Goal: Task Accomplishment & Management: Manage account settings

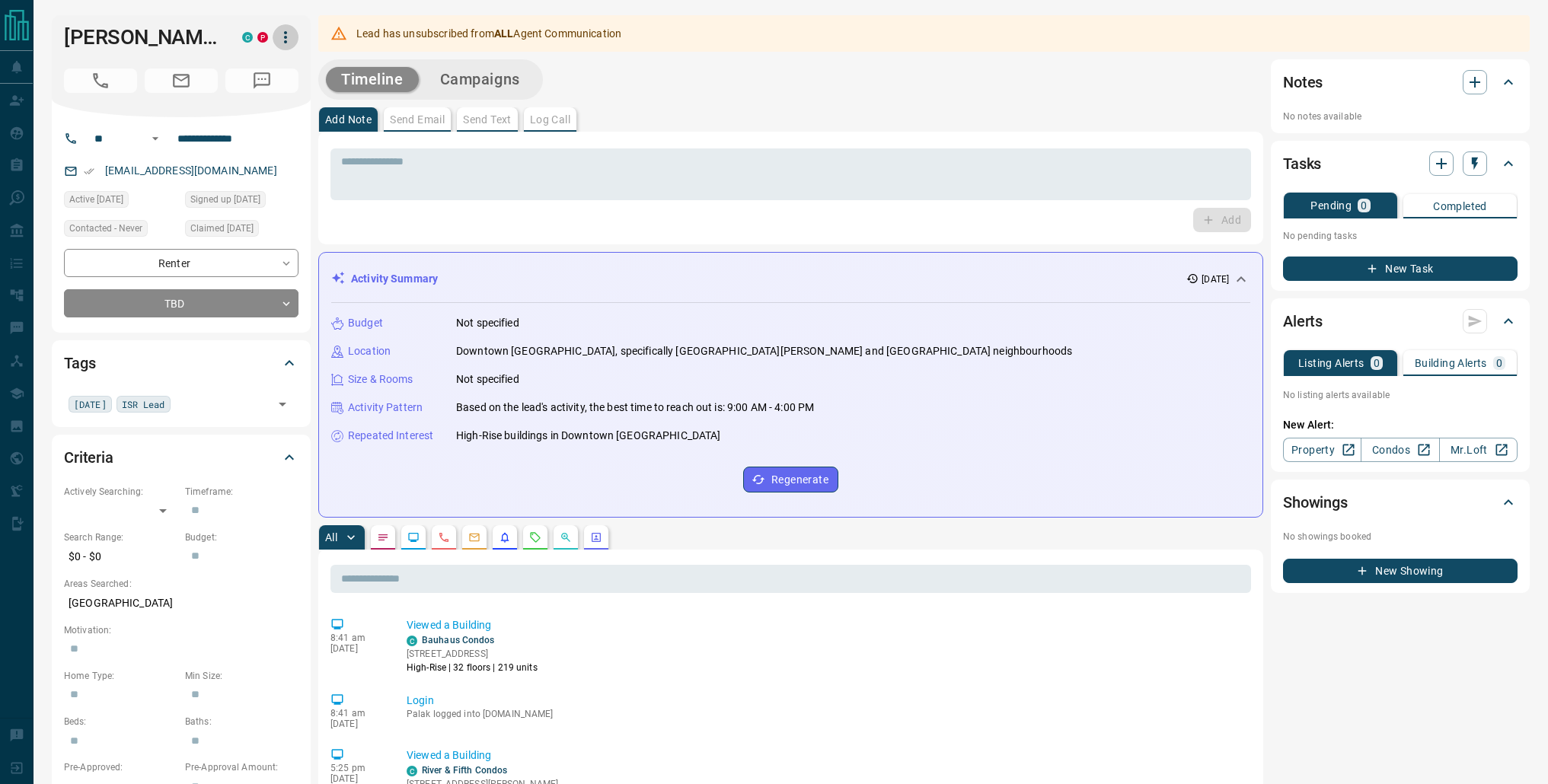
click at [287, 41] on icon "button" at bounding box center [286, 37] width 3 height 12
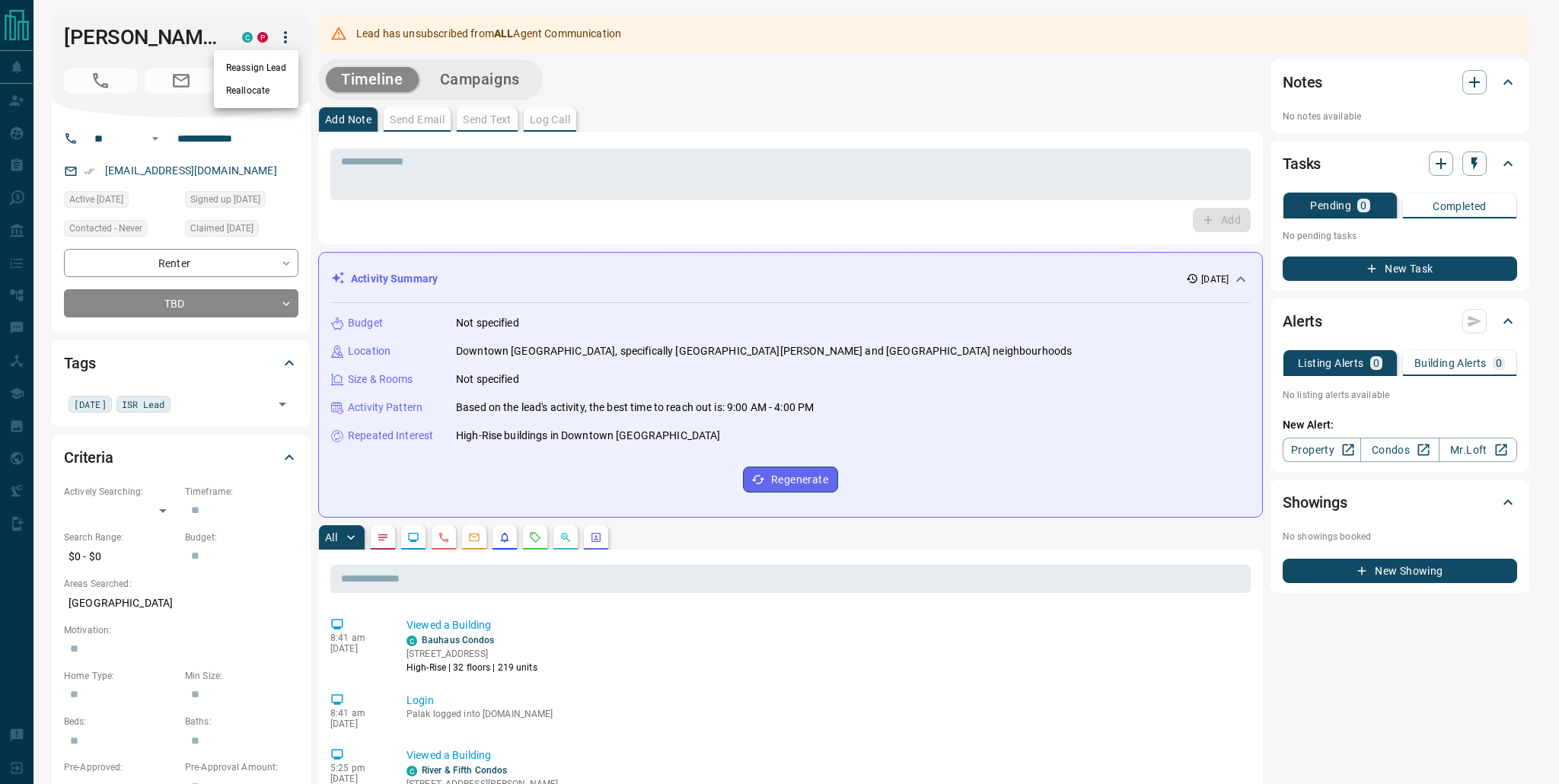
click at [30, 106] on div at bounding box center [780, 392] width 1559 height 784
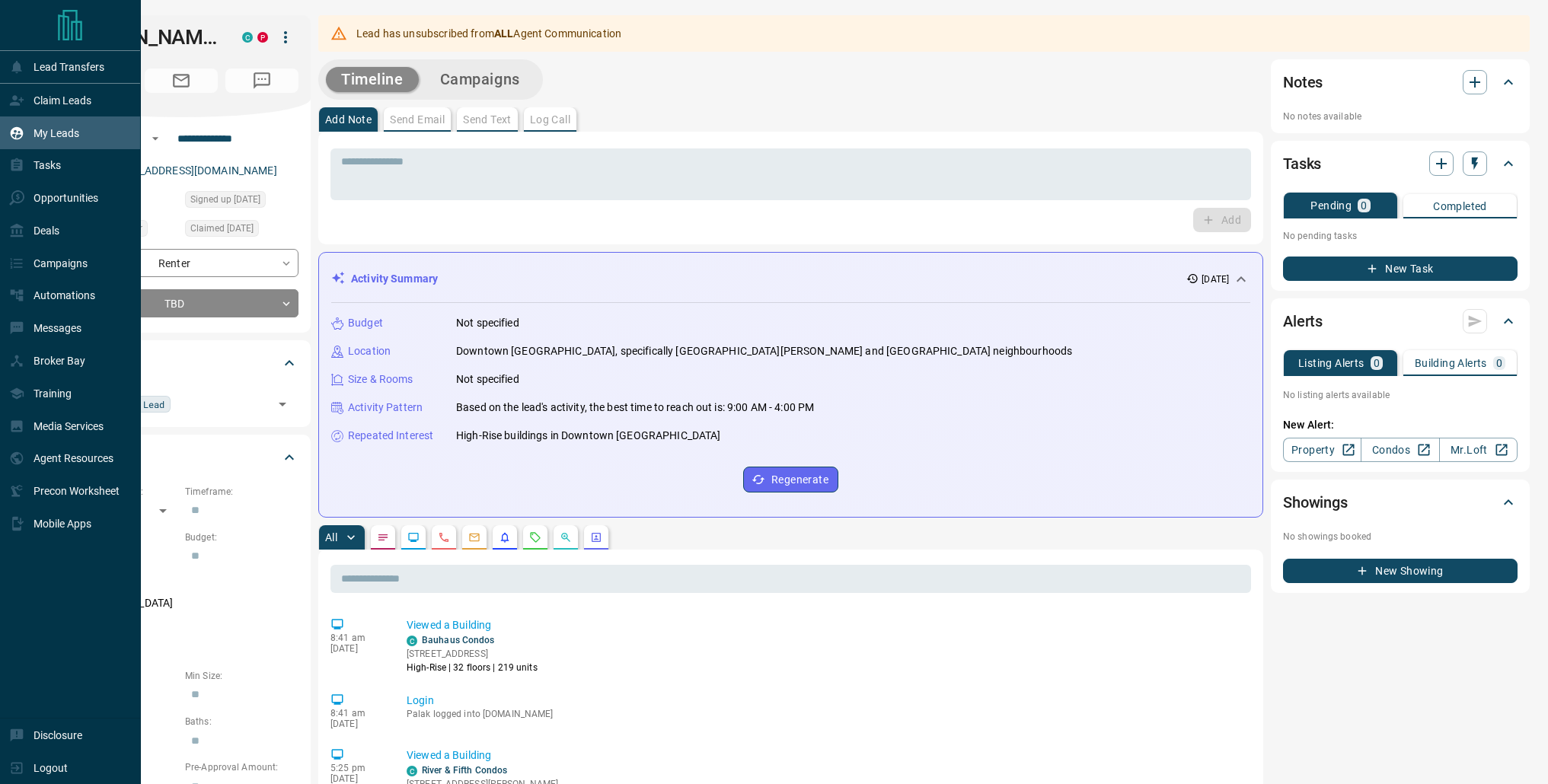
click at [60, 133] on p "My Leads" at bounding box center [56, 133] width 46 height 12
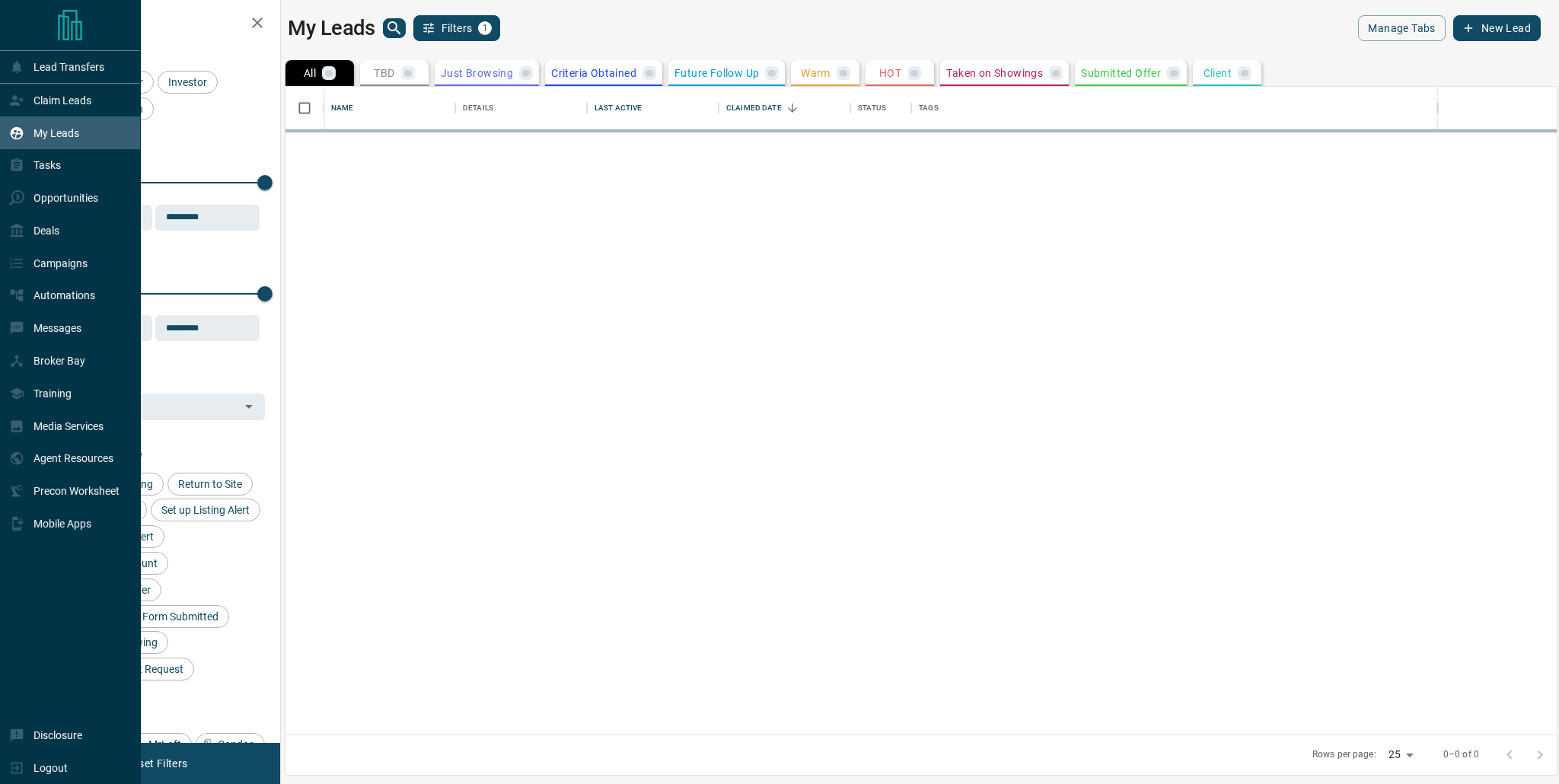
scroll to position [636, 1260]
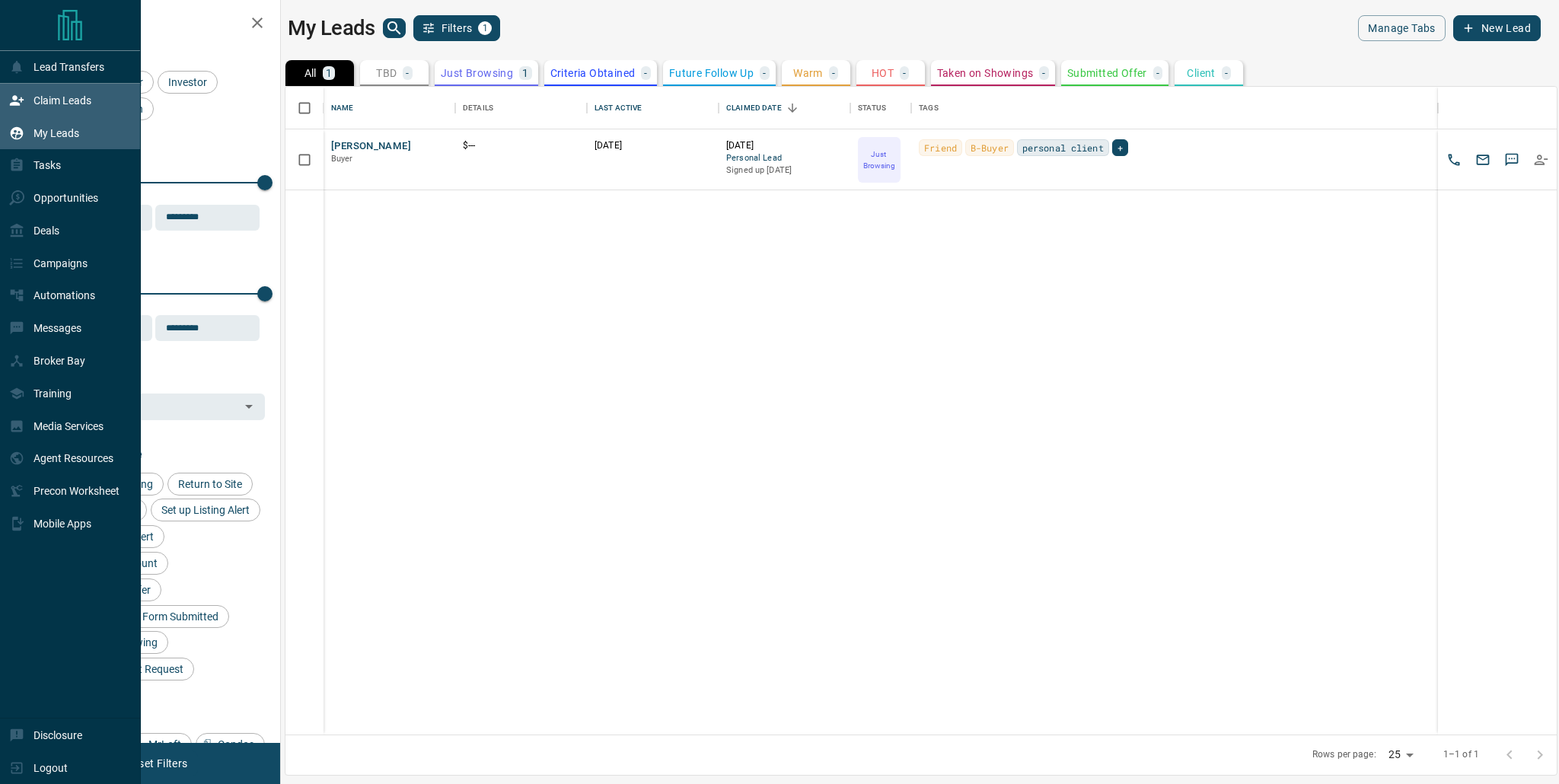
click at [49, 108] on div "Claim Leads" at bounding box center [50, 100] width 82 height 25
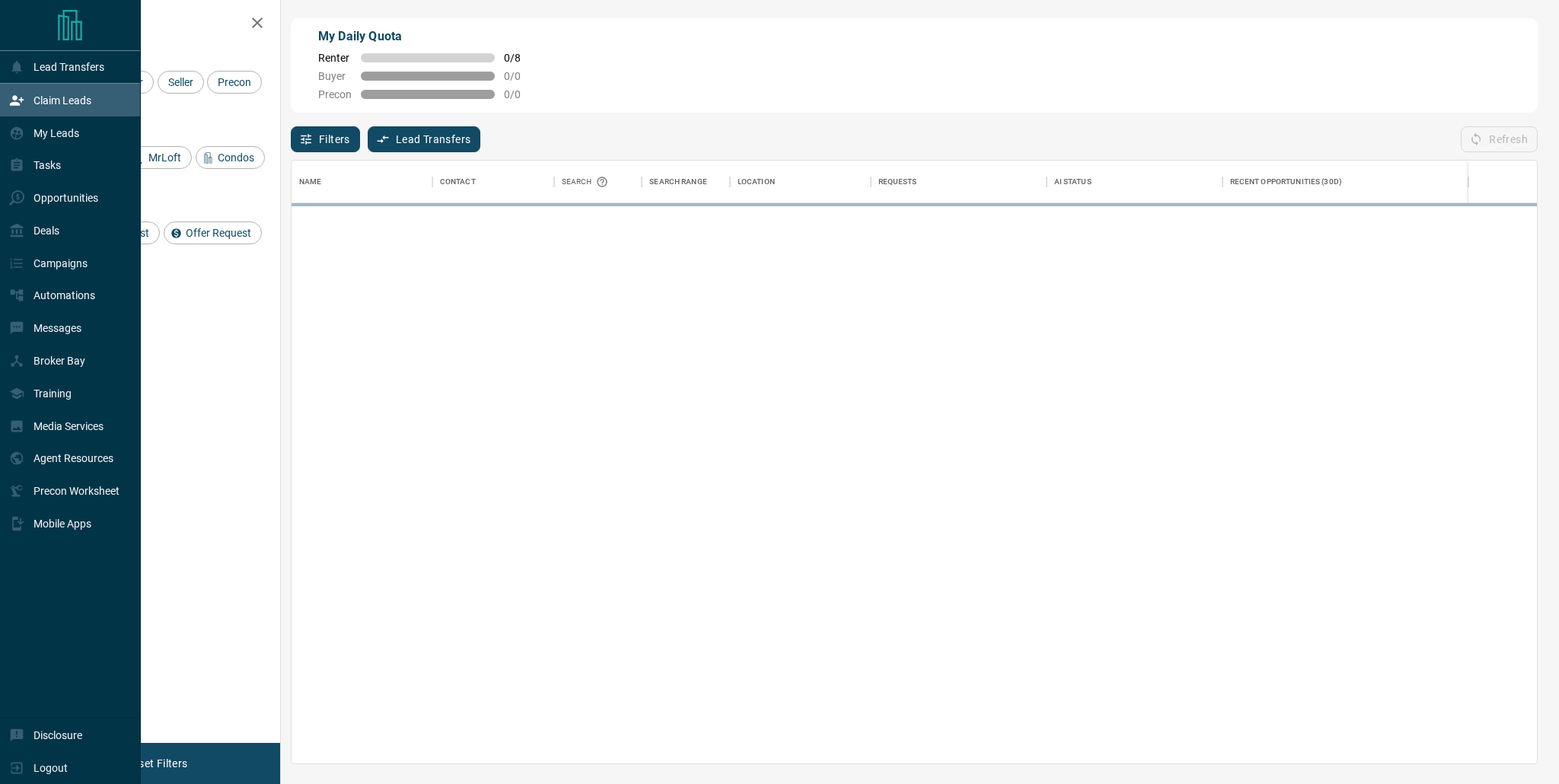
scroll to position [591, 1234]
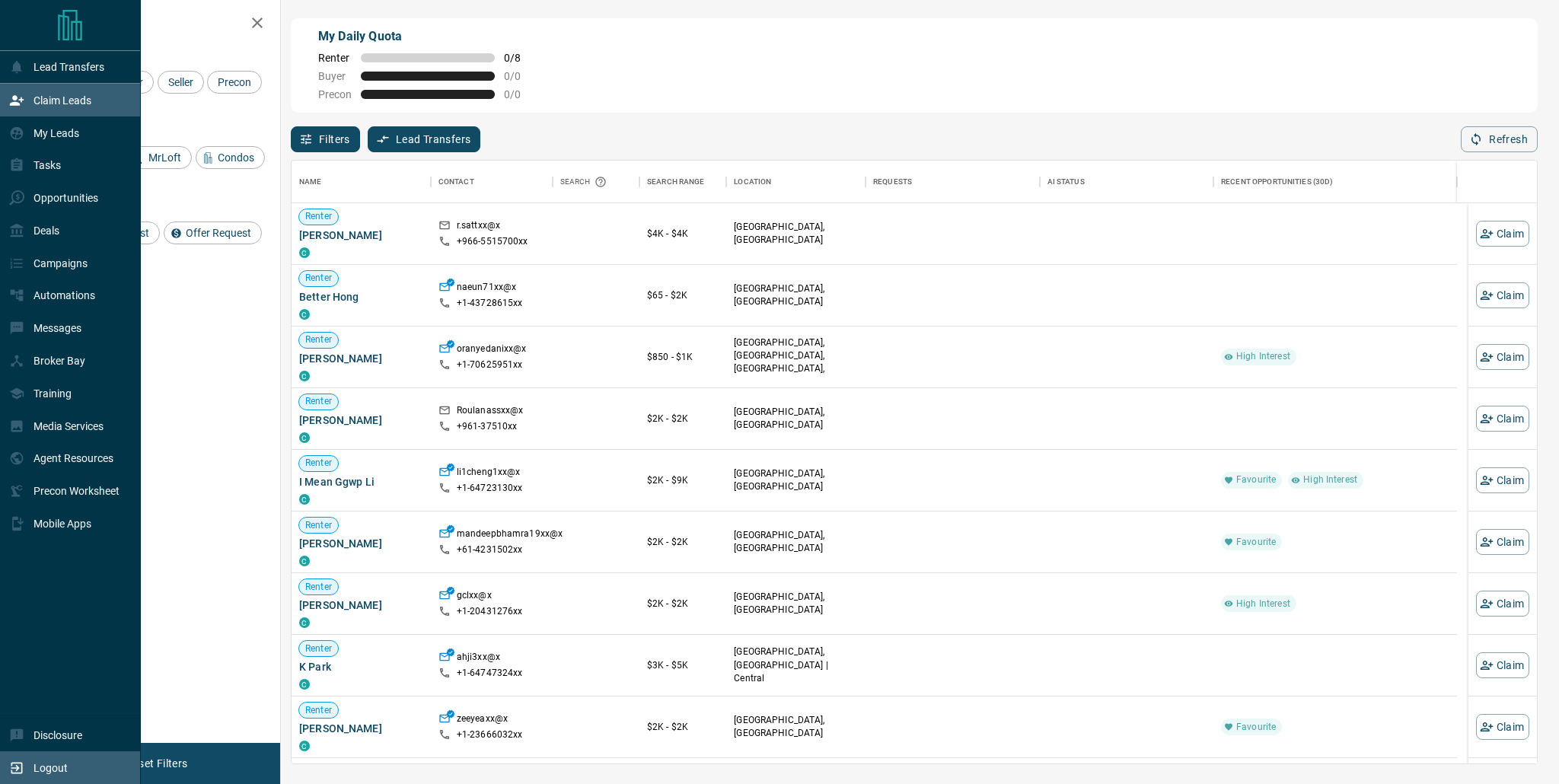
click at [66, 773] on p "Logout" at bounding box center [50, 768] width 34 height 12
